Goal: Information Seeking & Learning: Learn about a topic

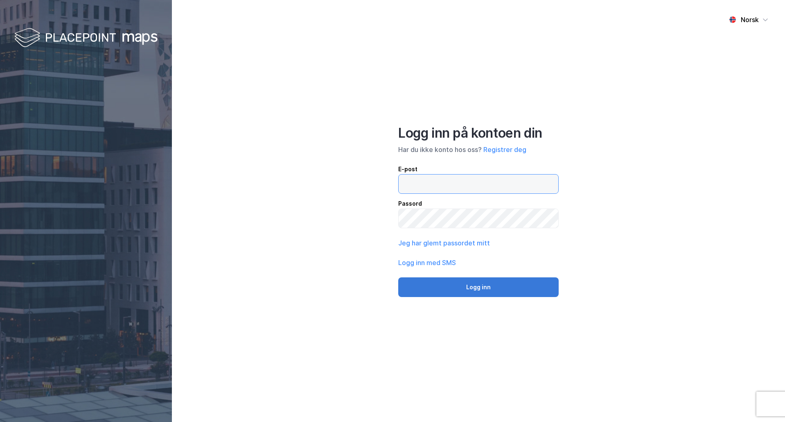
type input "[EMAIL_ADDRESS][DOMAIN_NAME]"
click at [488, 283] on button "Logg inn" at bounding box center [478, 287] width 161 height 20
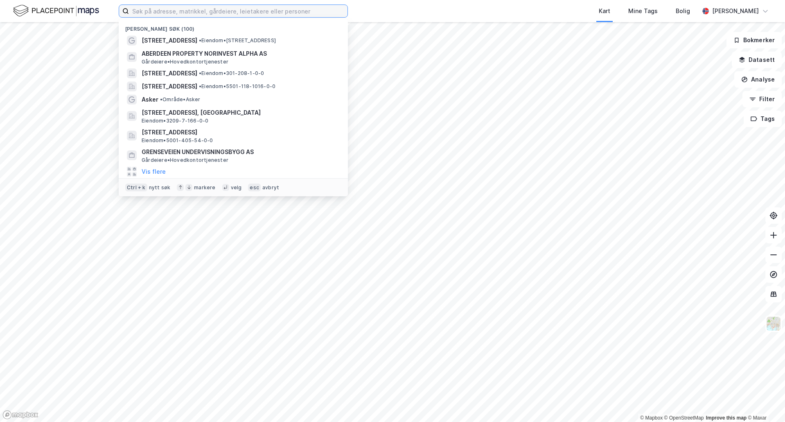
click at [160, 12] on input at bounding box center [238, 11] width 219 height 12
paste input "[STREET_ADDRESS]"
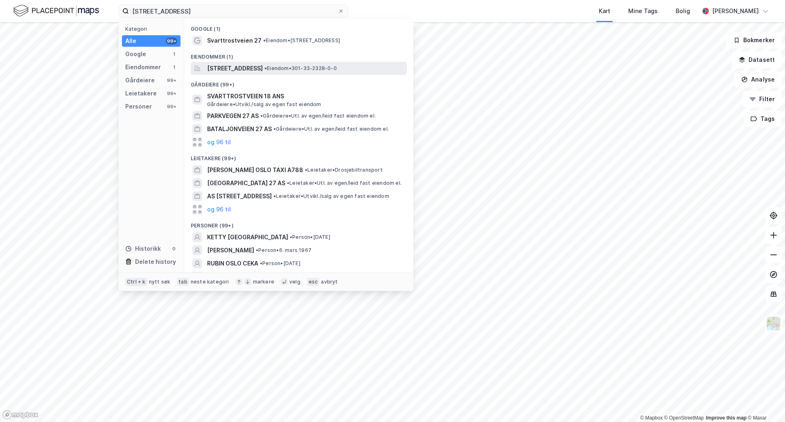
click at [263, 66] on span "[STREET_ADDRESS]" at bounding box center [235, 68] width 56 height 10
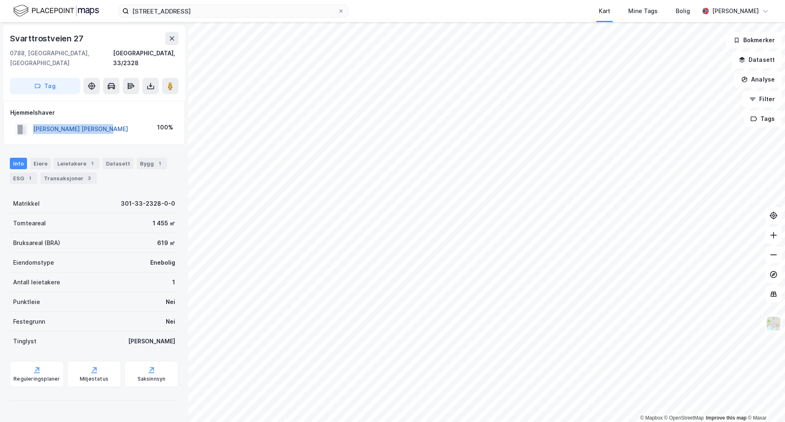
drag, startPoint x: 129, startPoint y: 119, endPoint x: 33, endPoint y: 120, distance: 95.4
click at [33, 121] on div "[PERSON_NAME] [PERSON_NAME] 100%" at bounding box center [94, 129] width 168 height 17
click at [57, 174] on div "Transaksjoner 3" at bounding box center [69, 177] width 56 height 11
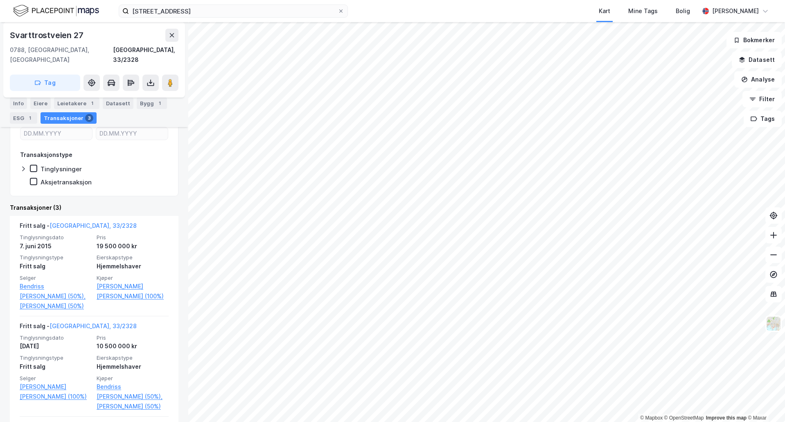
scroll to position [123, 0]
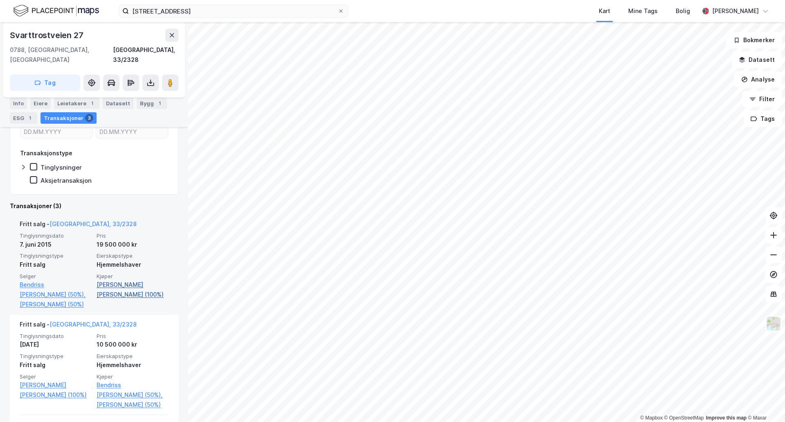
click at [143, 280] on link "[PERSON_NAME] [PERSON_NAME] (100%)" at bounding box center [133, 290] width 72 height 20
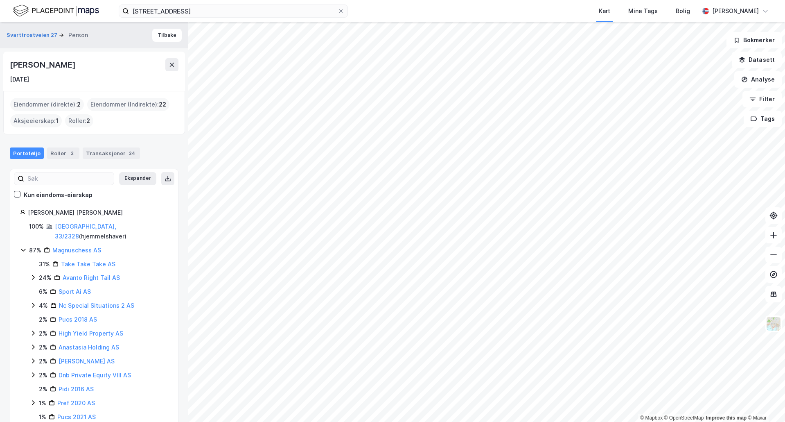
click at [23, 247] on icon at bounding box center [23, 250] width 7 height 7
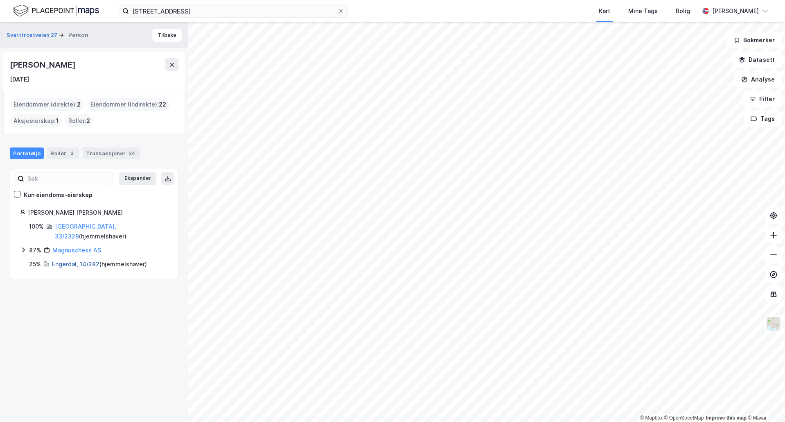
click at [74, 260] on link "Engerdal, 14/282" at bounding box center [76, 263] width 48 height 7
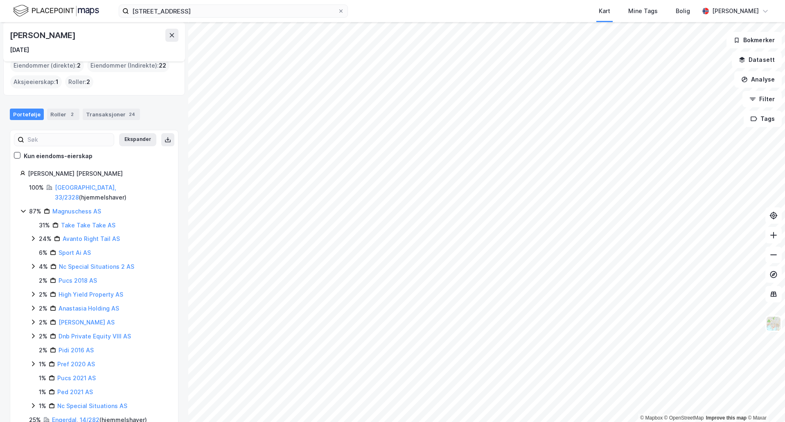
scroll to position [52, 0]
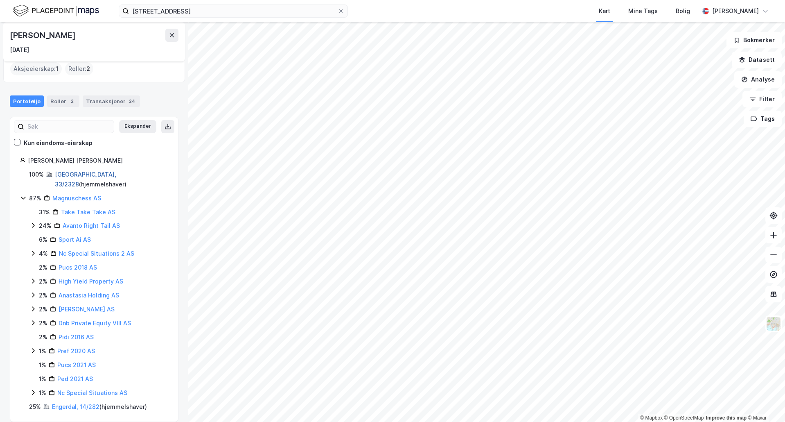
click at [74, 176] on link "[GEOGRAPHIC_DATA], 33/2328" at bounding box center [85, 179] width 61 height 17
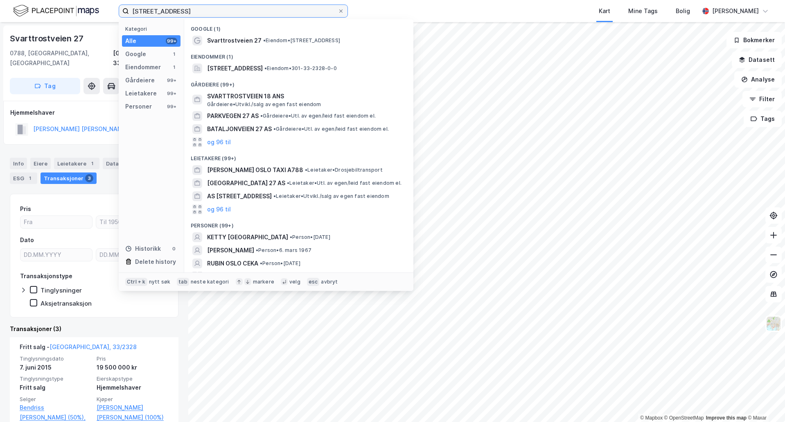
drag, startPoint x: 238, startPoint y: 12, endPoint x: 47, endPoint y: 6, distance: 191.3
click at [47, 6] on div "[STREET_ADDRESS] Kategori Alle 99+ Google 1 Eiendommer 1 Gårdeiere 99+ Leietake…" at bounding box center [392, 11] width 785 height 22
paste input "[STREET_ADDRESS]"
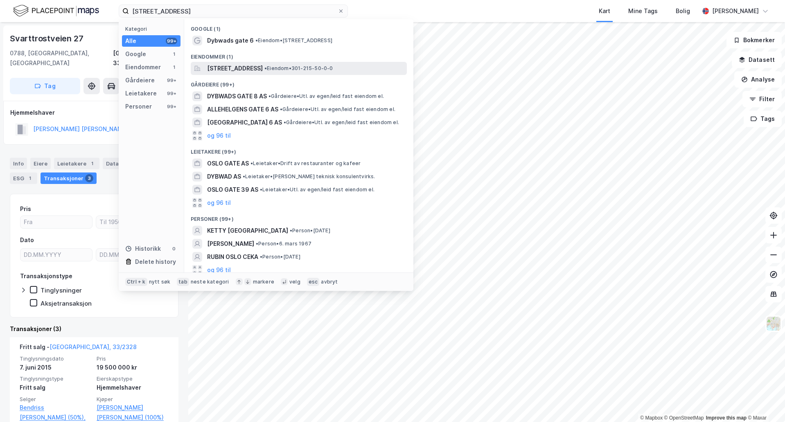
click at [226, 65] on span "[STREET_ADDRESS]" at bounding box center [235, 68] width 56 height 10
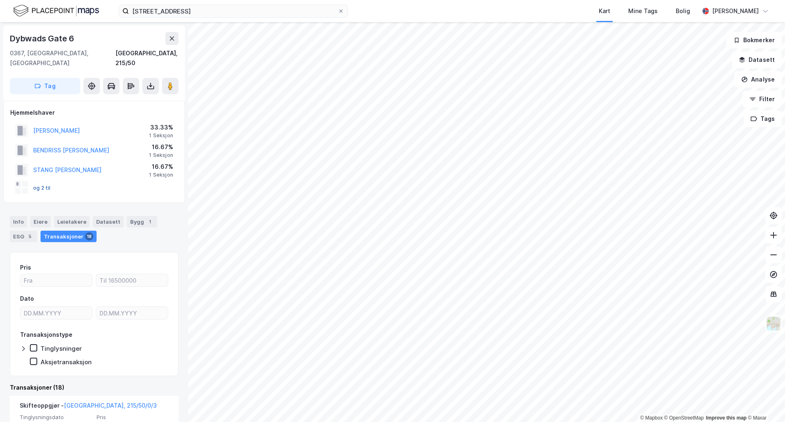
click at [0, 0] on button "og 2 til" at bounding box center [0, 0] width 0 height 0
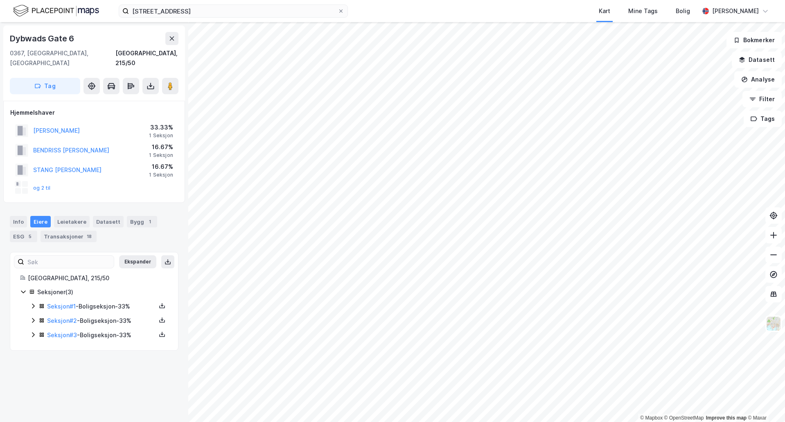
click at [33, 331] on icon at bounding box center [33, 334] width 7 height 7
click at [33, 317] on icon at bounding box center [33, 320] width 7 height 7
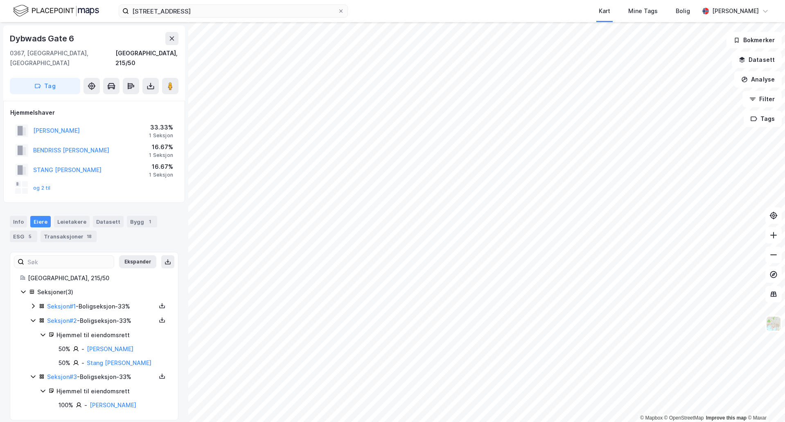
click at [32, 303] on icon at bounding box center [33, 306] width 7 height 7
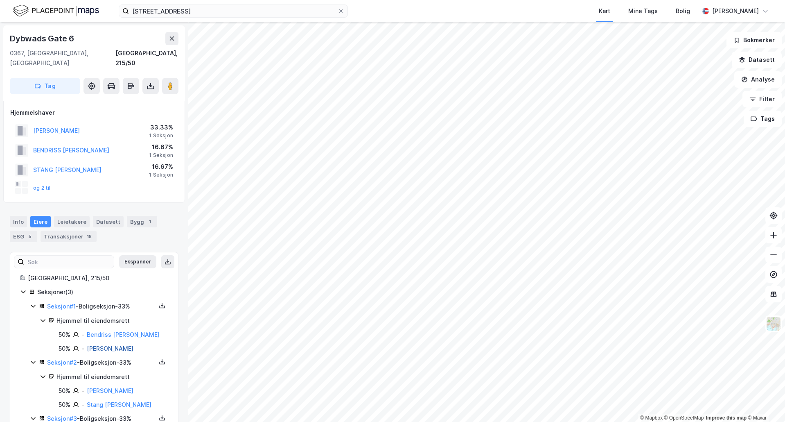
click at [107, 345] on link "[PERSON_NAME]" at bounding box center [110, 348] width 47 height 7
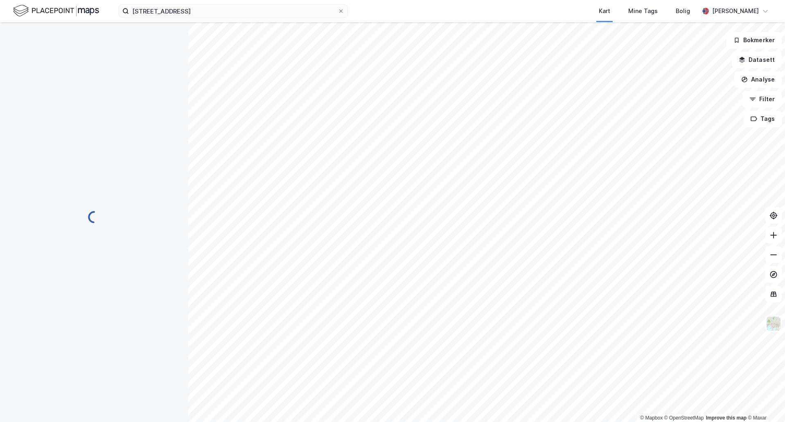
scroll to position [0, 0]
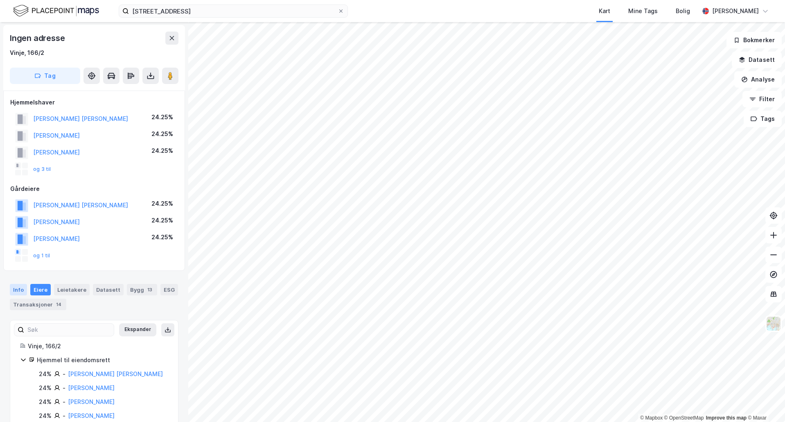
click at [17, 290] on div "Info" at bounding box center [18, 289] width 17 height 11
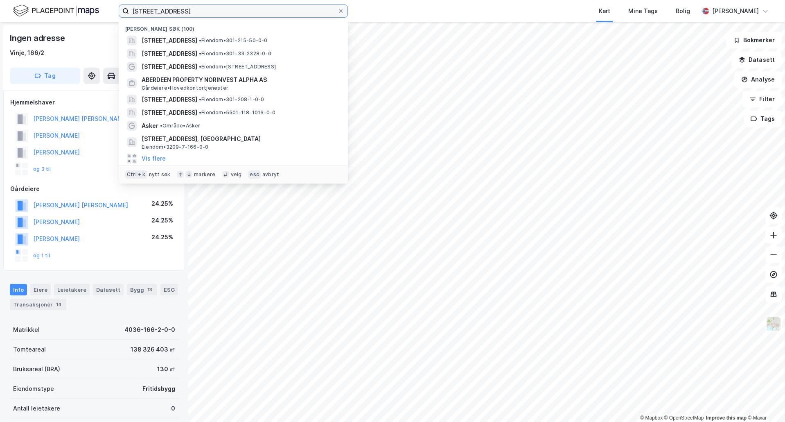
click at [188, 10] on input "[STREET_ADDRESS]" at bounding box center [233, 11] width 209 height 12
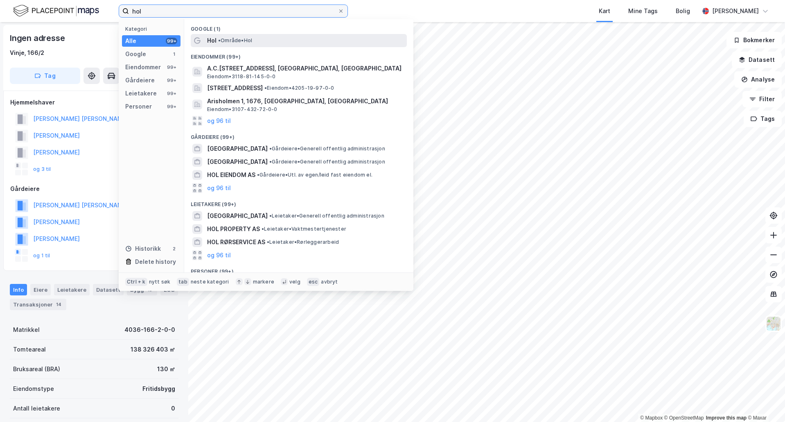
type input "hol"
click at [236, 41] on span "• Område • Hol" at bounding box center [235, 40] width 34 height 7
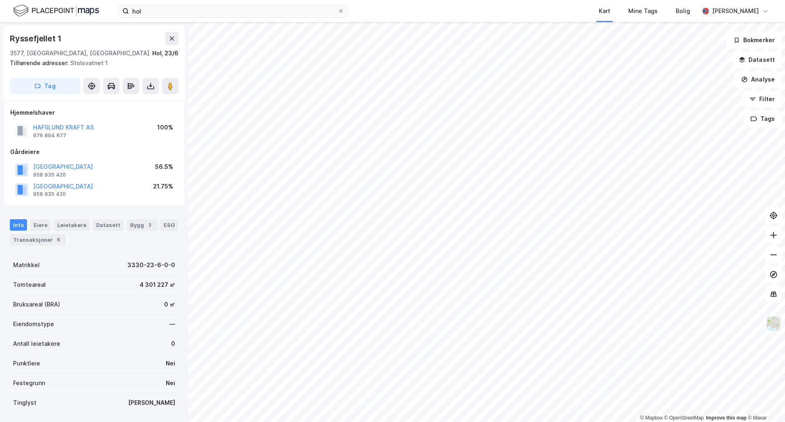
scroll to position [0, 0]
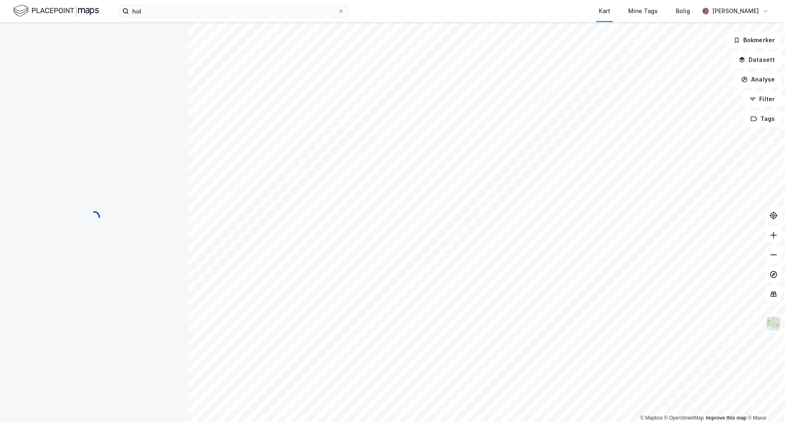
scroll to position [0, 0]
click at [588, 409] on button at bounding box center [584, 411] width 13 height 13
click at [579, 403] on icon at bounding box center [576, 404] width 7 height 7
click at [208, 173] on button at bounding box center [207, 167] width 13 height 13
click at [208, 170] on icon at bounding box center [204, 167] width 7 height 7
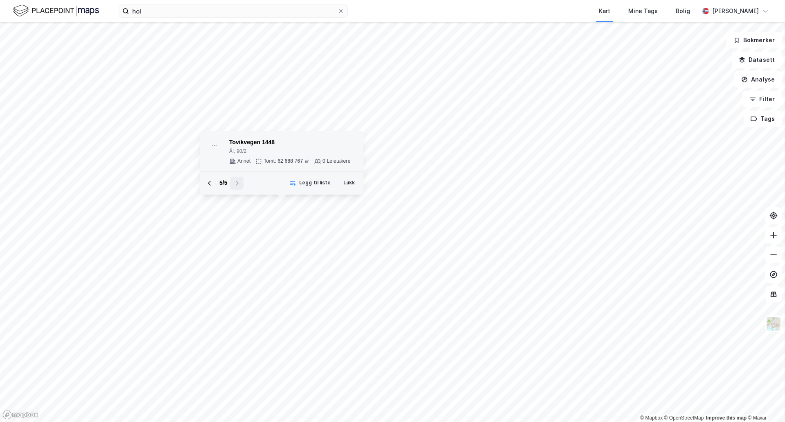
click at [247, 143] on div "Tovikvegen 1448" at bounding box center [289, 143] width 121 height 10
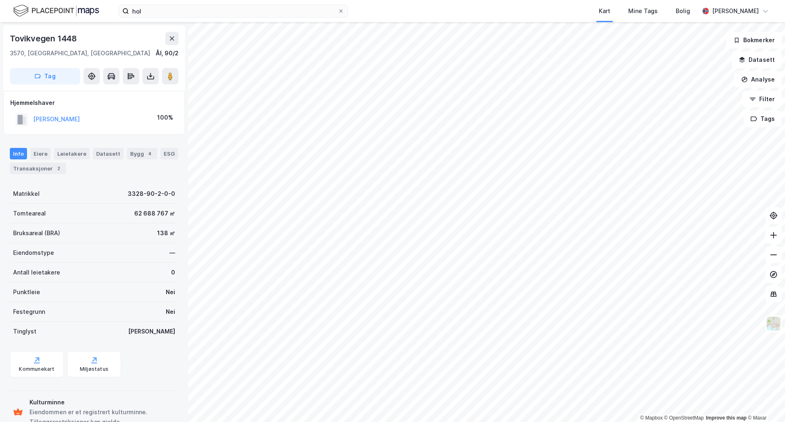
scroll to position [0, 0]
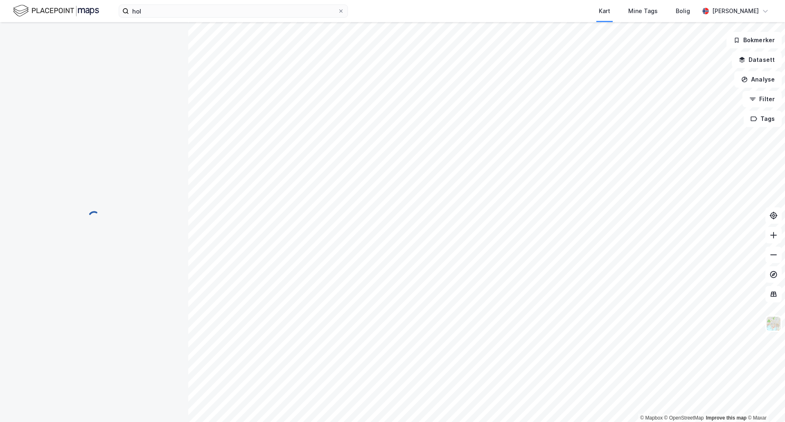
scroll to position [0, 0]
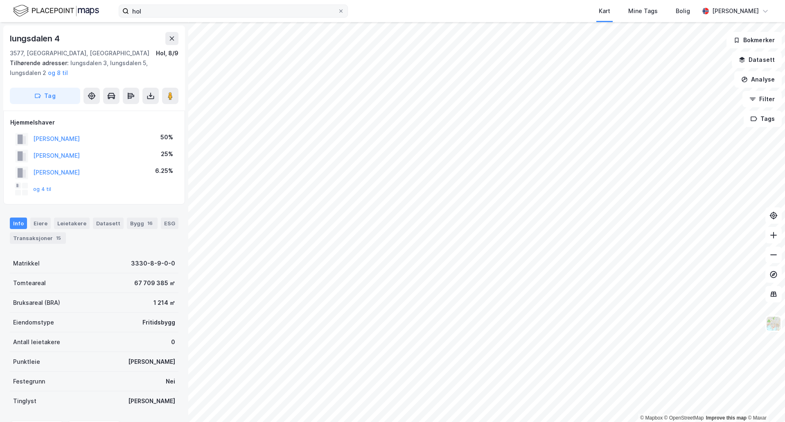
scroll to position [0, 0]
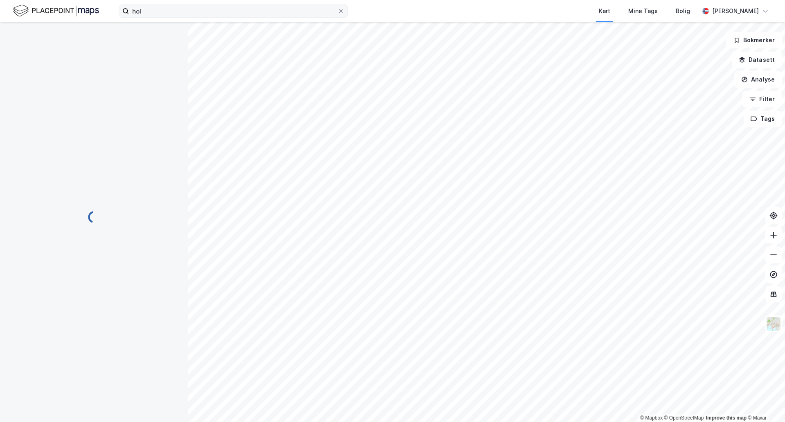
scroll to position [0, 0]
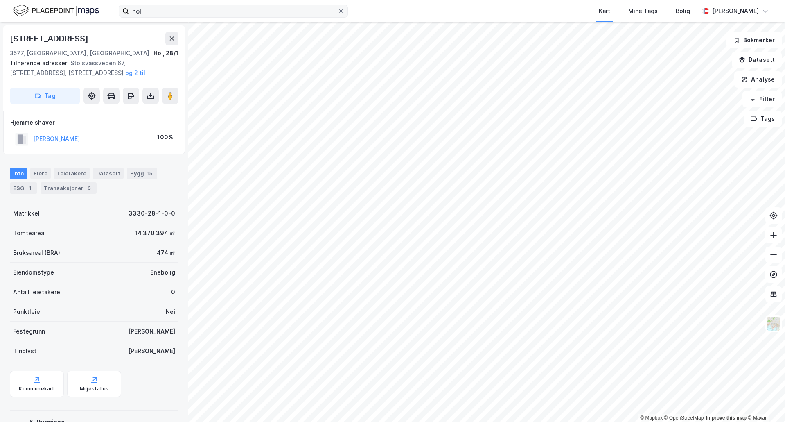
scroll to position [0, 0]
click at [776, 328] on img at bounding box center [774, 324] width 16 height 16
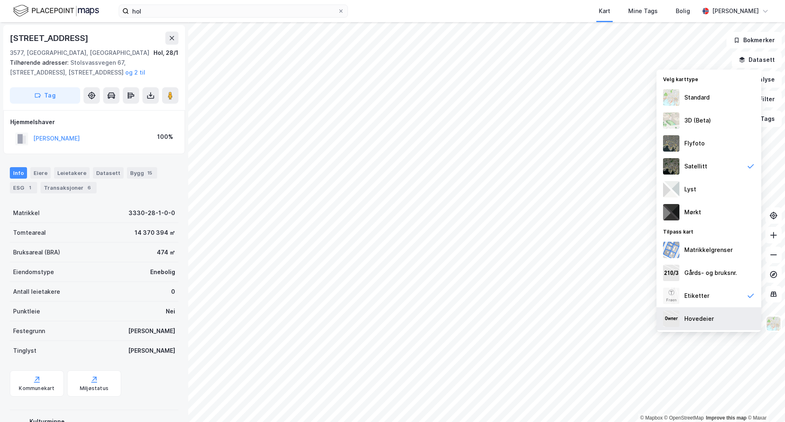
click at [723, 317] on div "Hovedeier" at bounding box center [709, 318] width 105 height 23
click at [705, 249] on div "Matrikkelgrenser" at bounding box center [709, 250] width 48 height 10
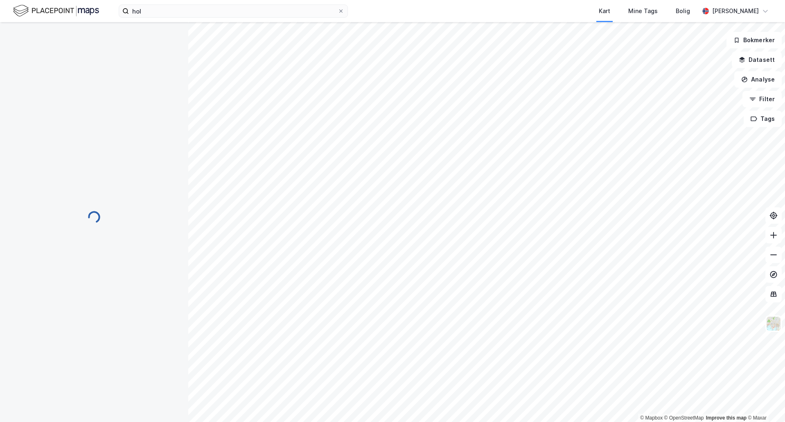
scroll to position [0, 0]
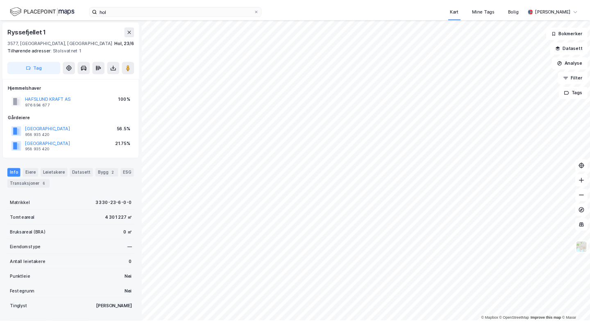
scroll to position [0, 0]
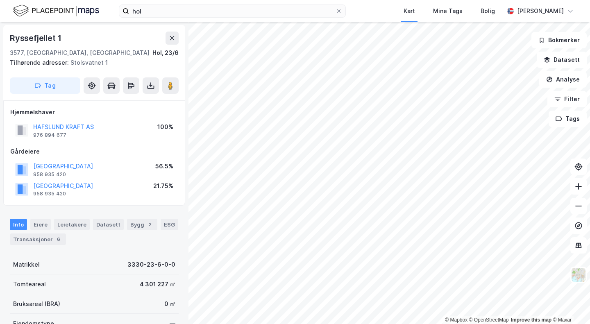
click at [163, 5] on label "hol" at bounding box center [232, 11] width 227 height 13
click at [163, 5] on input "hol" at bounding box center [232, 11] width 206 height 12
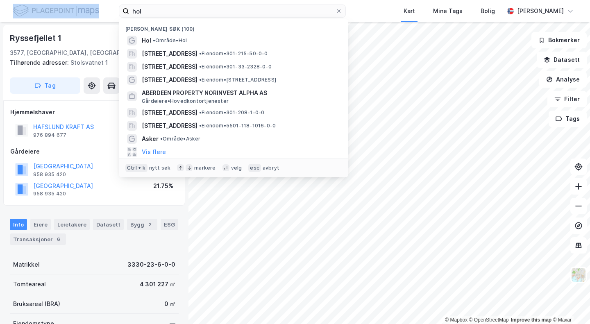
drag, startPoint x: 163, startPoint y: 5, endPoint x: 163, endPoint y: 17, distance: 12.7
click at [163, 17] on label "hol" at bounding box center [232, 11] width 227 height 13
click at [163, 17] on input "hol" at bounding box center [232, 11] width 206 height 12
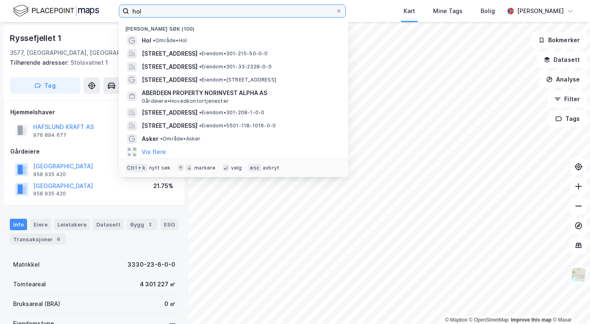
click at [163, 17] on label "hol" at bounding box center [232, 11] width 227 height 13
click at [163, 17] on input "hol" at bounding box center [232, 11] width 206 height 12
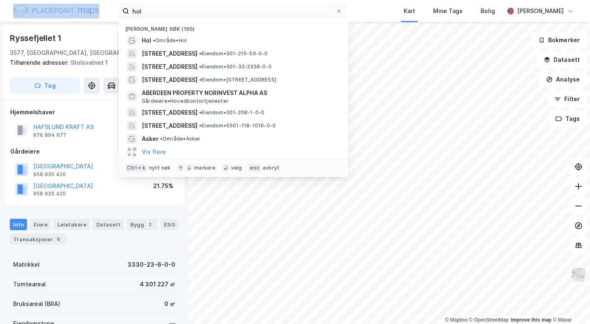
click at [163, 17] on label "hol" at bounding box center [232, 11] width 227 height 13
click at [163, 17] on input "hol" at bounding box center [232, 11] width 206 height 12
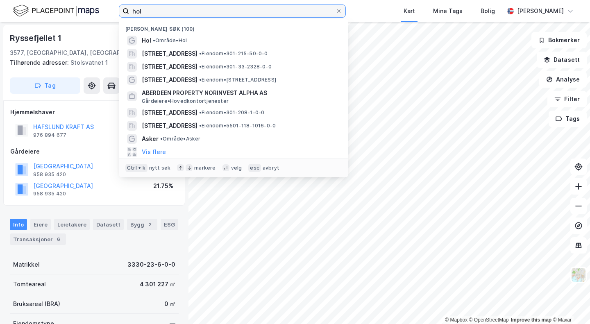
click at [163, 17] on label "hol" at bounding box center [232, 11] width 227 height 13
click at [163, 17] on input "hol" at bounding box center [232, 11] width 206 height 12
paste input "931990497"
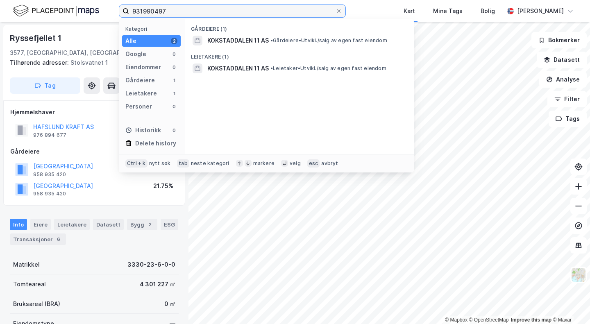
type input "931990497"
click at [263, 39] on span "KOKSTADDALEN 11 AS" at bounding box center [237, 41] width 61 height 10
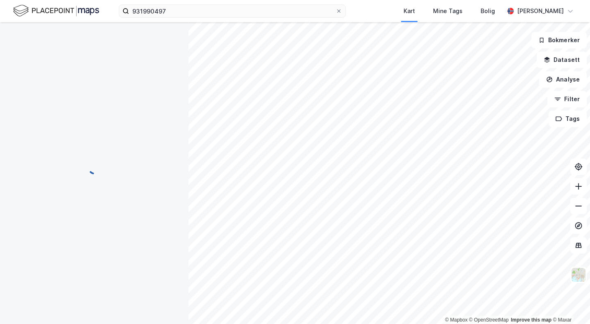
scroll to position [0, 0]
